Goal: Transaction & Acquisition: Purchase product/service

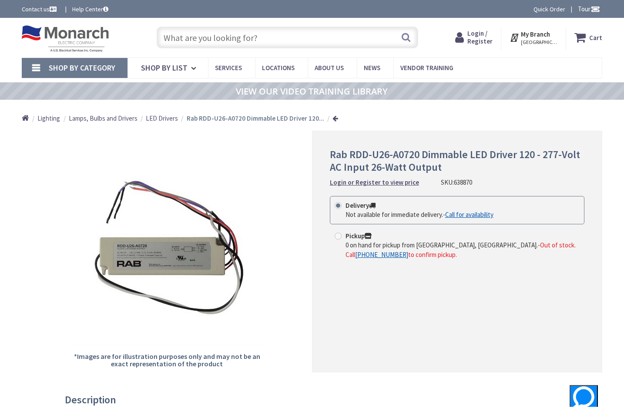
click at [215, 40] on input "text" at bounding box center [288, 38] width 262 height 22
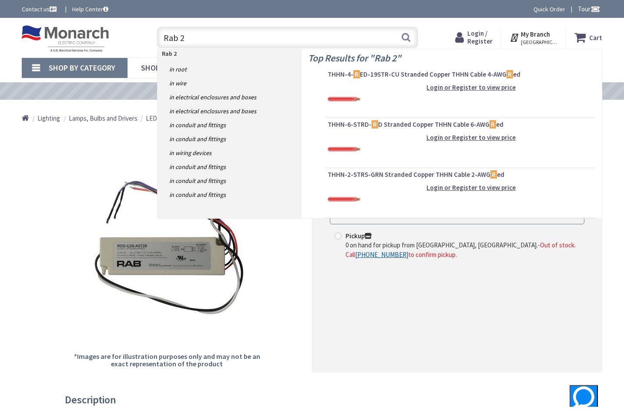
type input "Rab 26"
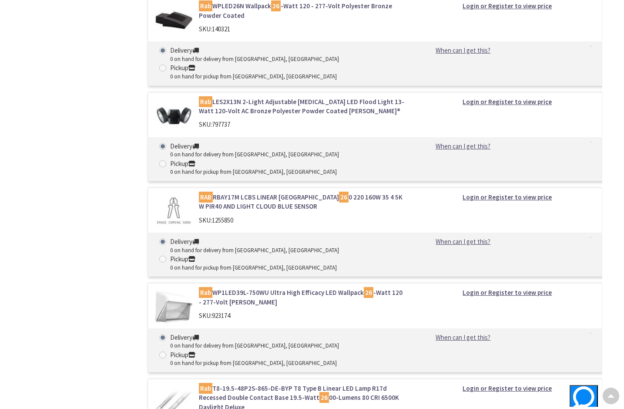
scroll to position [653, 0]
